Goal: Task Accomplishment & Management: Use online tool/utility

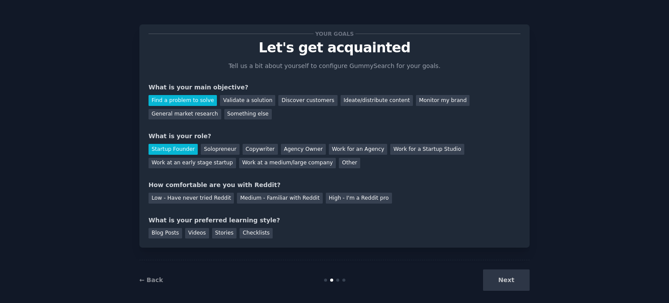
scroll to position [9, 0]
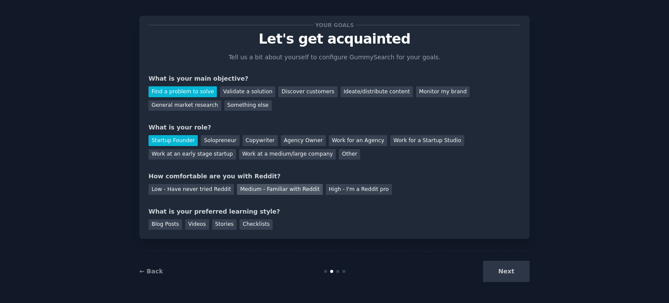
click at [246, 189] on div "Medium - Familiar with Reddit" at bounding box center [279, 189] width 85 height 11
click at [162, 225] on div "Blog Posts" at bounding box center [166, 224] width 34 height 11
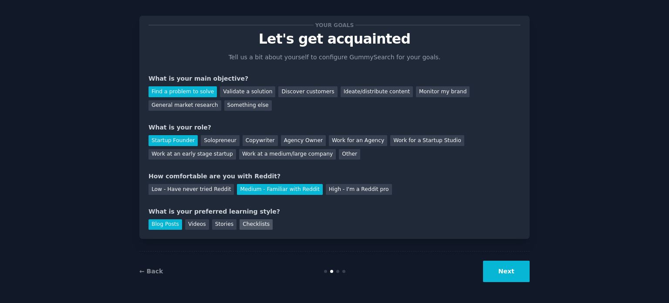
click at [257, 224] on div "Checklists" at bounding box center [256, 224] width 33 height 11
click at [170, 219] on div "Blog Posts" at bounding box center [166, 224] width 34 height 11
click at [508, 271] on button "Next" at bounding box center [506, 270] width 47 height 21
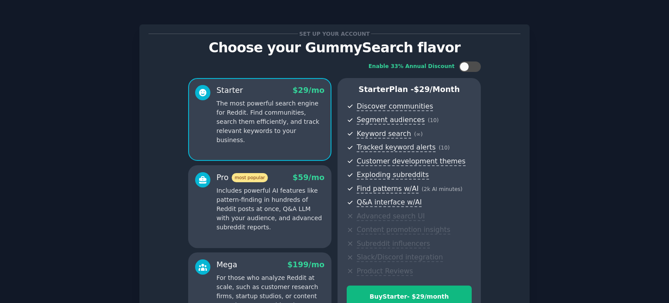
scroll to position [115, 0]
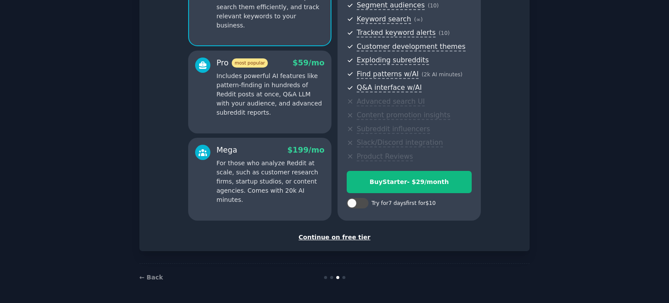
click at [333, 239] on div "Continue on free tier" at bounding box center [335, 237] width 372 height 9
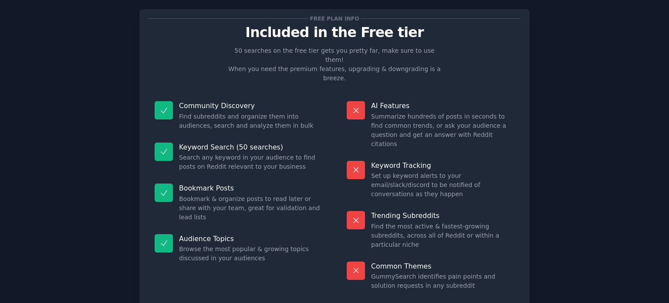
scroll to position [15, 0]
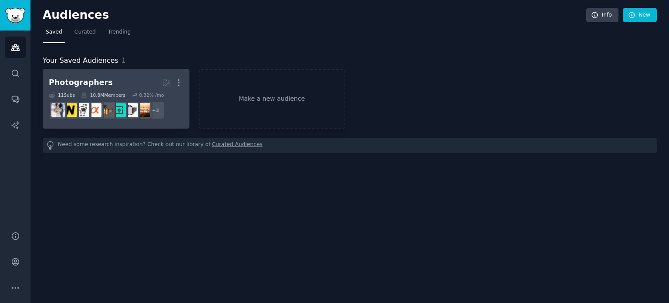
click at [183, 84] on link "Photographers More 11 Sub s 10.8M Members 0.32 % /mo r/AskPhotography, r/postpr…" at bounding box center [116, 99] width 147 height 60
click at [178, 81] on icon "button" at bounding box center [178, 82] width 9 height 9
click at [156, 99] on p "Delete" at bounding box center [155, 100] width 20 height 9
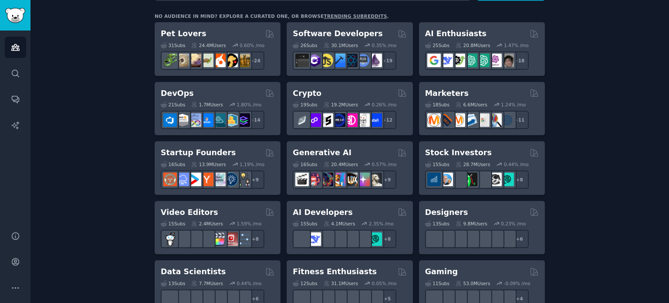
scroll to position [144, 0]
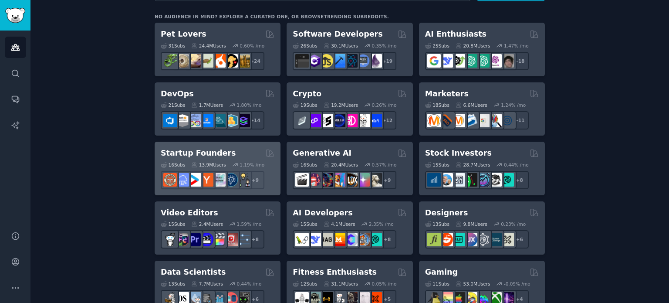
click at [248, 149] on div "Startup Founders Curated by GummySearch" at bounding box center [218, 153] width 114 height 11
